Goal: Transaction & Acquisition: Purchase product/service

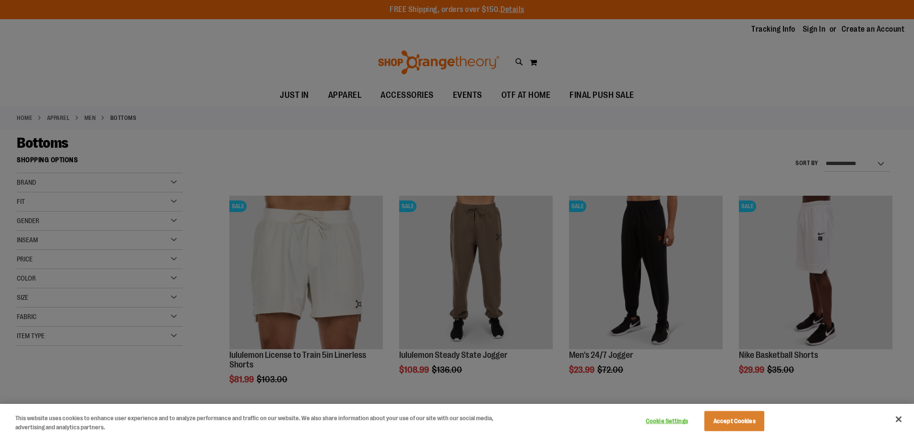
click at [552, 162] on div at bounding box center [457, 218] width 914 height 437
click at [742, 425] on button "Accept Cookies" at bounding box center [734, 421] width 60 height 20
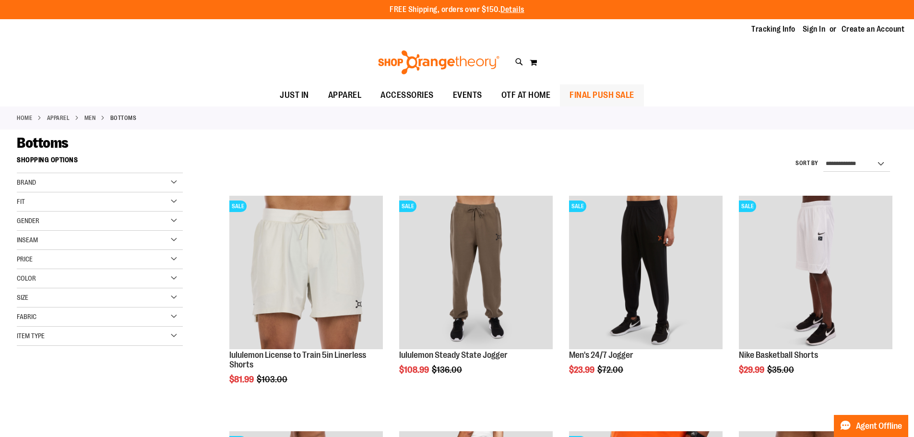
click at [616, 93] on span "FINAL PUSH SALE" at bounding box center [601, 95] width 65 height 22
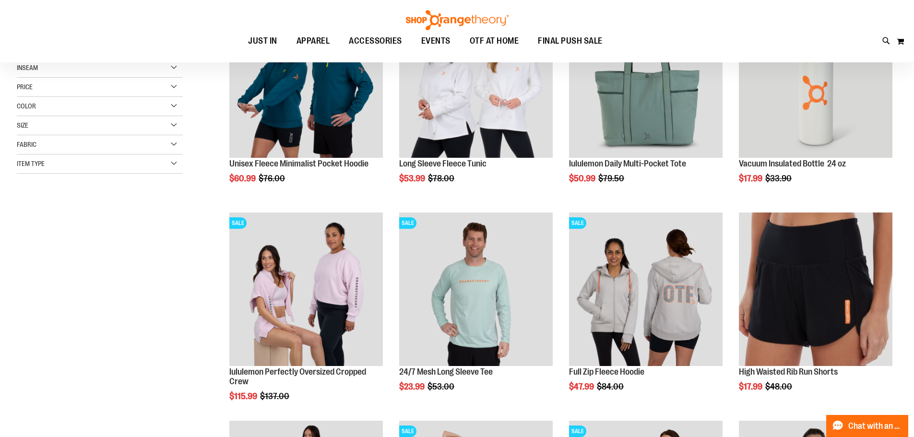
scroll to position [191, 0]
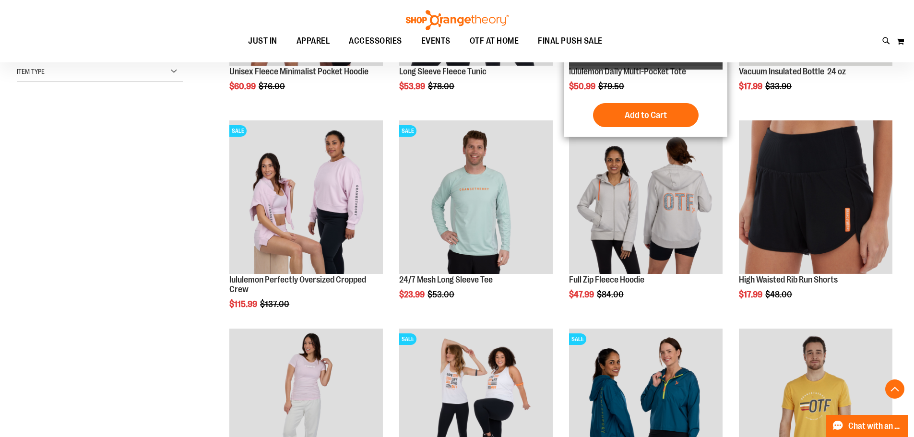
scroll to position [383, 0]
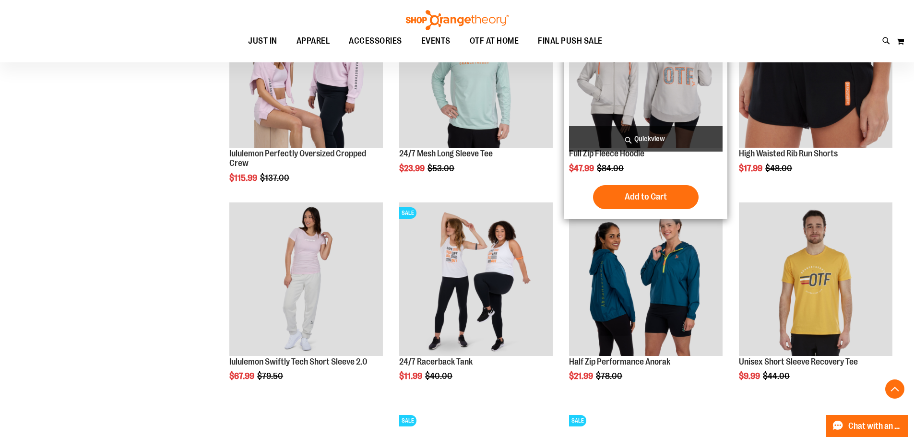
scroll to position [431, 0]
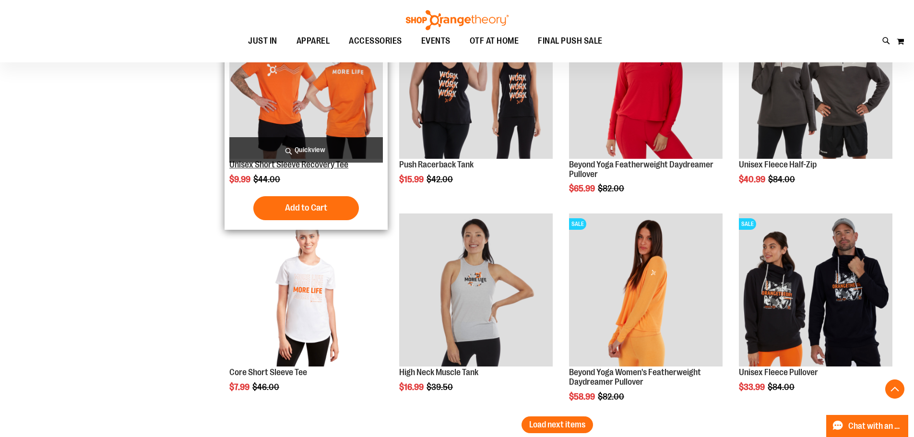
scroll to position [1726, 0]
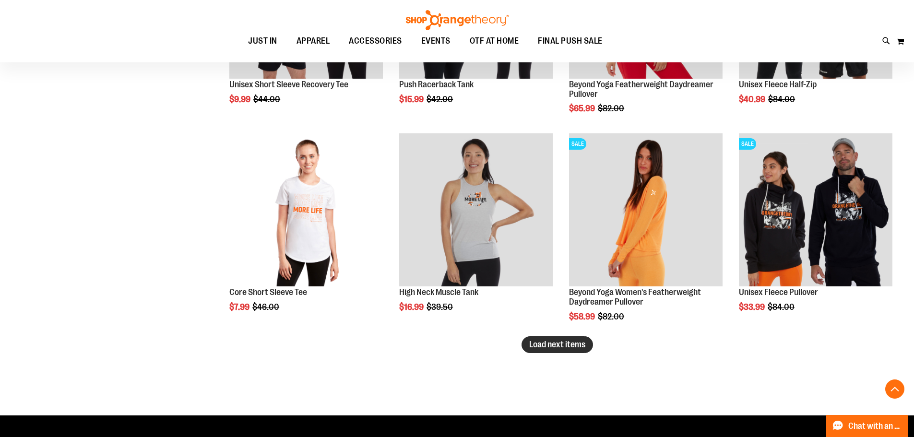
click at [575, 350] on button "Load next items" at bounding box center [556, 344] width 71 height 17
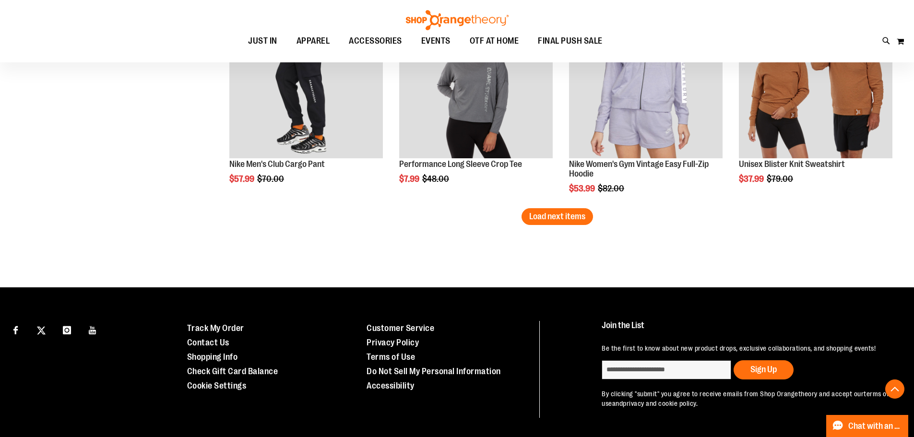
scroll to position [2494, 0]
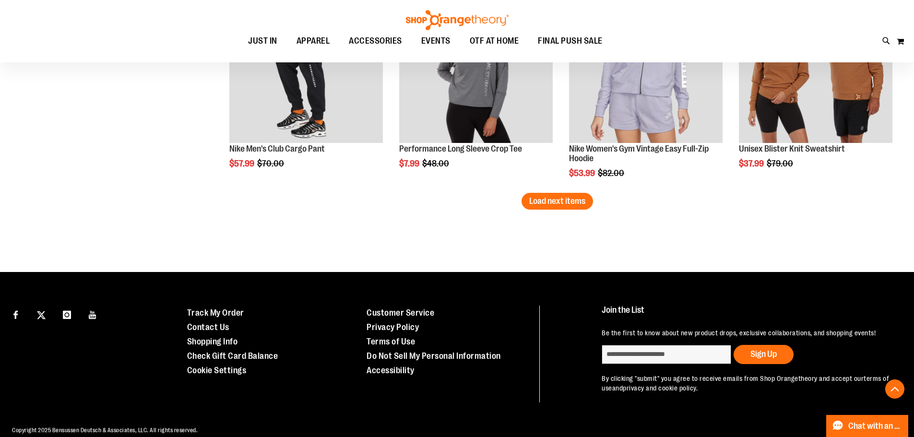
click at [536, 203] on span "Load next items" at bounding box center [557, 201] width 56 height 10
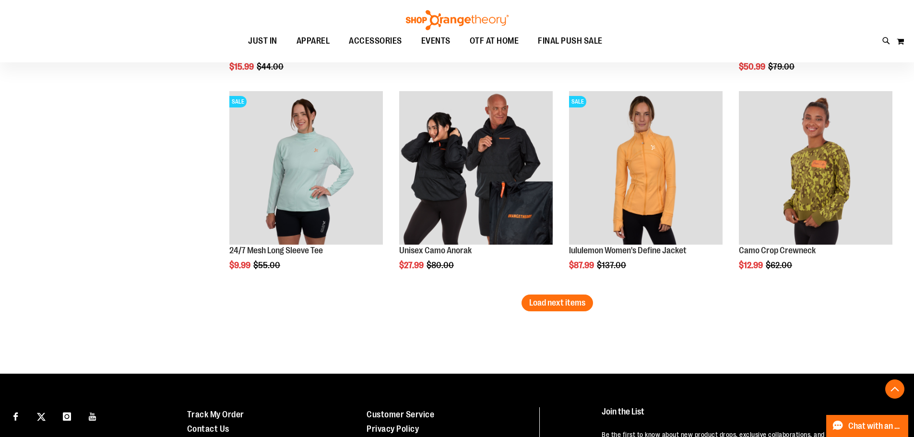
scroll to position [3022, 0]
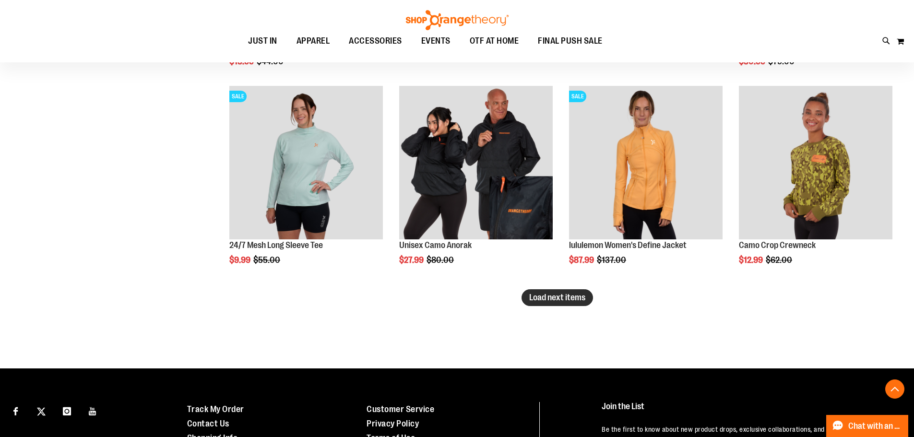
click at [569, 295] on span "Load next items" at bounding box center [557, 298] width 56 height 10
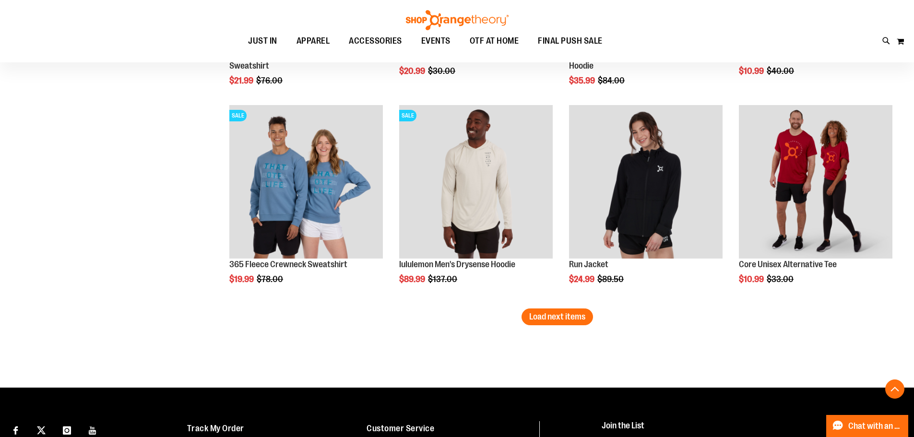
scroll to position [3645, 0]
